Goal: Task Accomplishment & Management: Complete application form

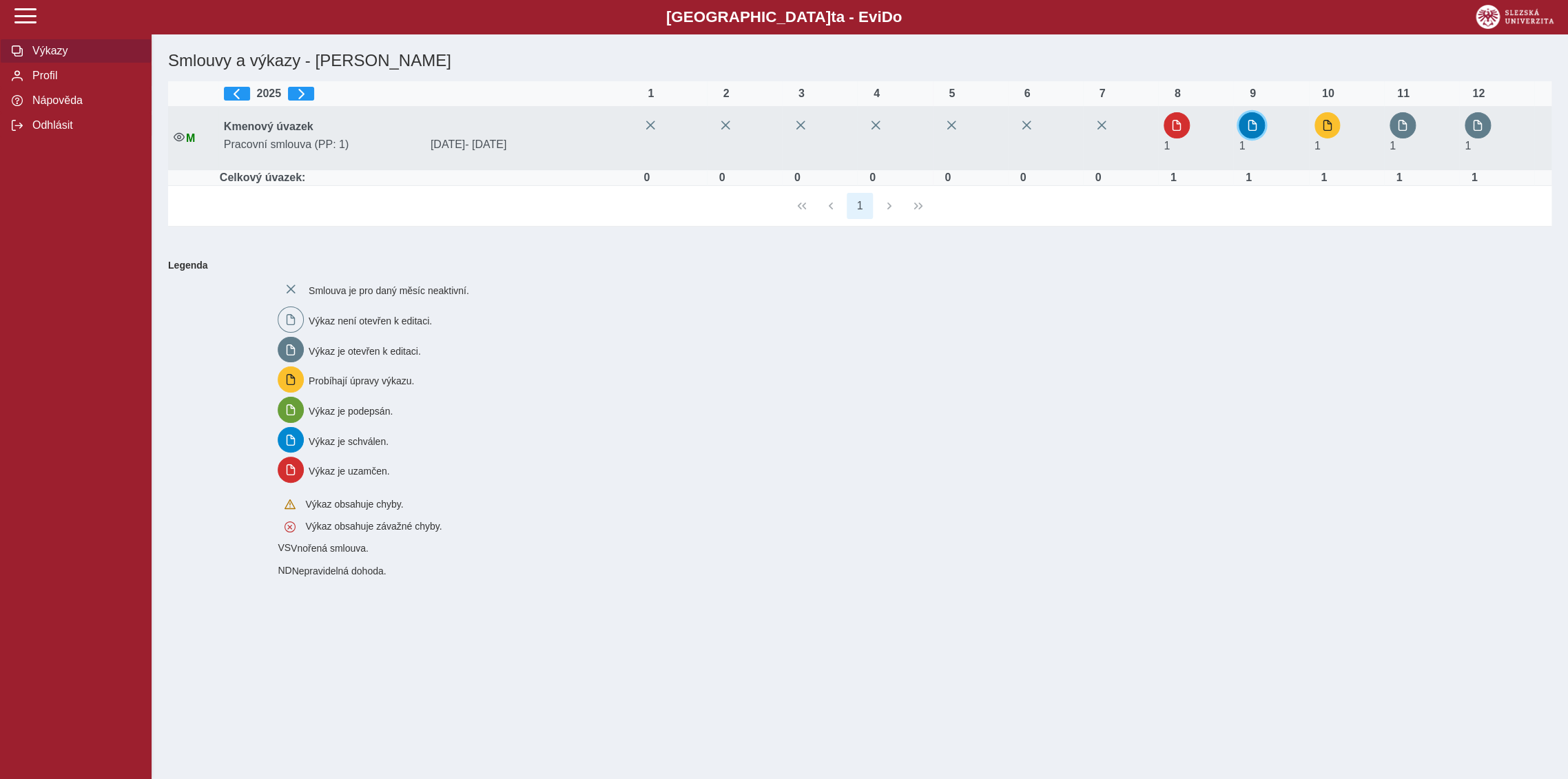
click at [1249, 128] on span "button" at bounding box center [1252, 125] width 11 height 11
click at [1335, 122] on button "button" at bounding box center [1327, 125] width 26 height 26
